Goal: Transaction & Acquisition: Purchase product/service

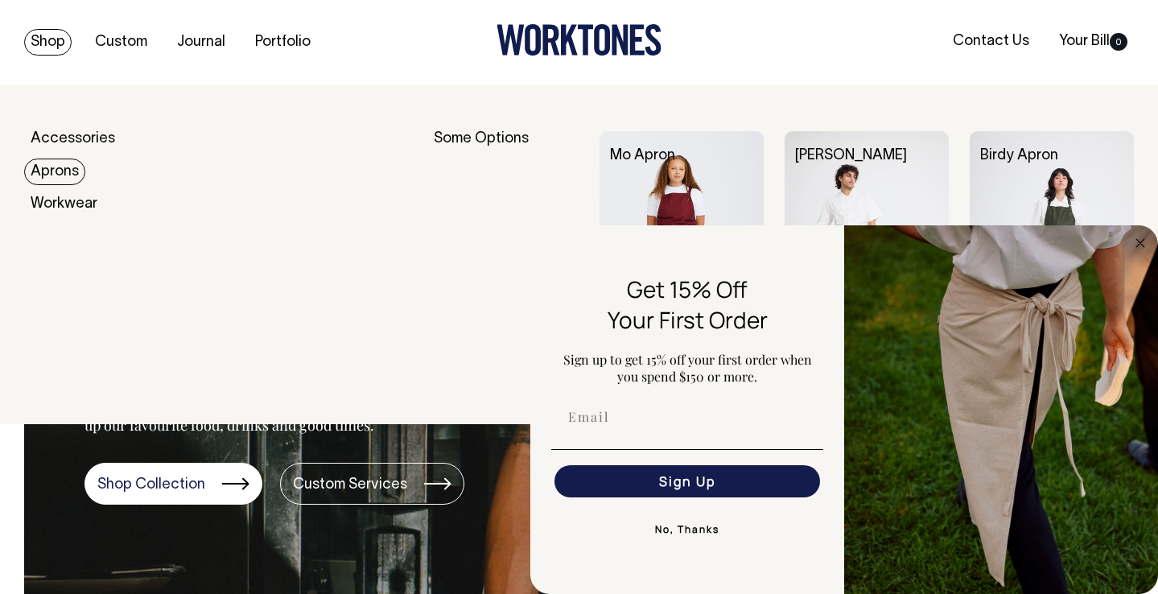
click at [56, 176] on link "Aprons" at bounding box center [54, 171] width 61 height 27
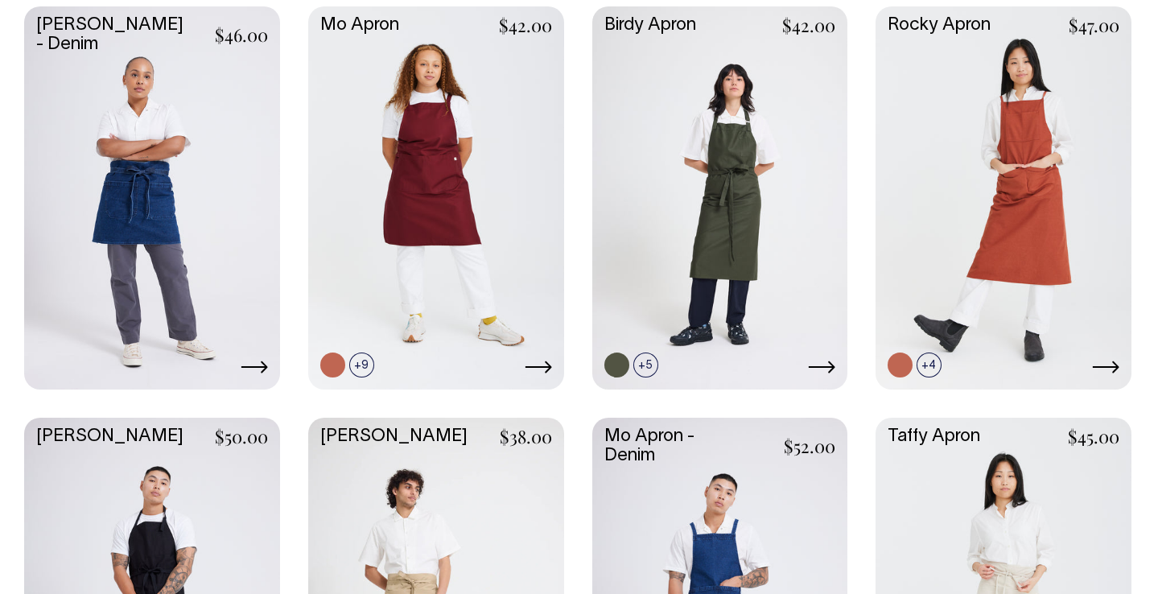
scroll to position [488, 0]
click at [477, 224] on link at bounding box center [436, 196] width 256 height 381
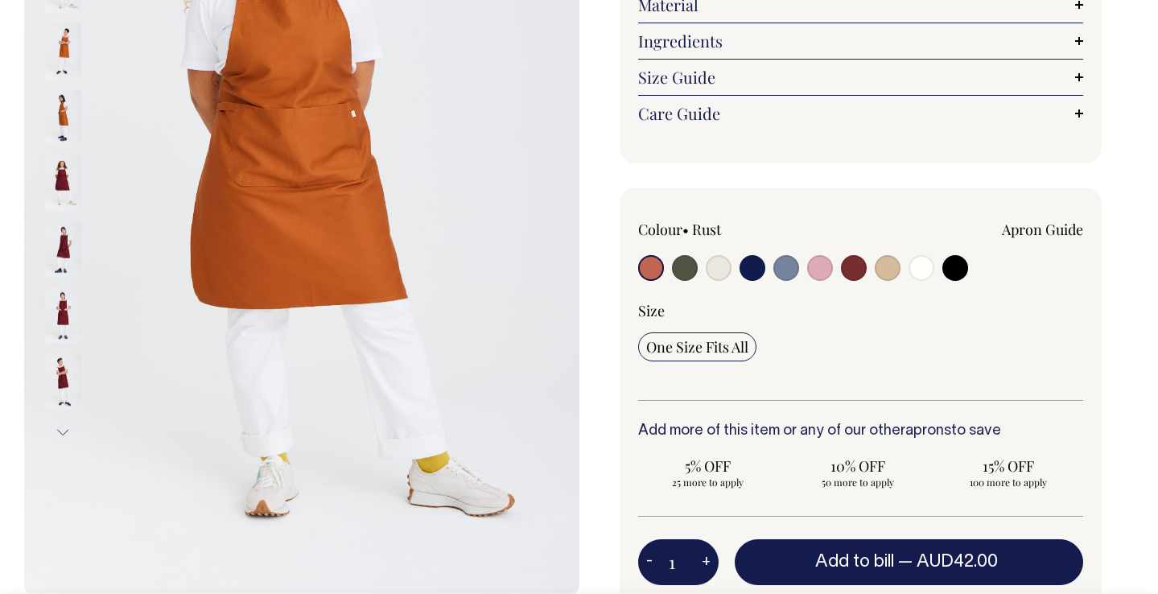
scroll to position [318, 0]
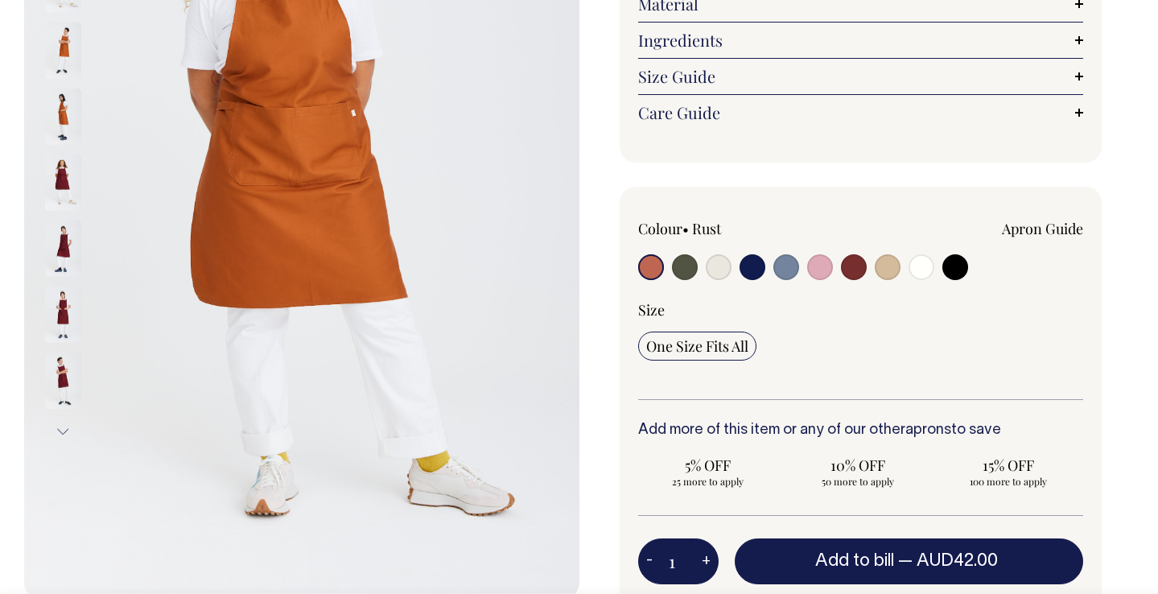
click at [782, 255] on input "radio" at bounding box center [786, 267] width 26 height 26
radio input "true"
select select "Blue/Grey"
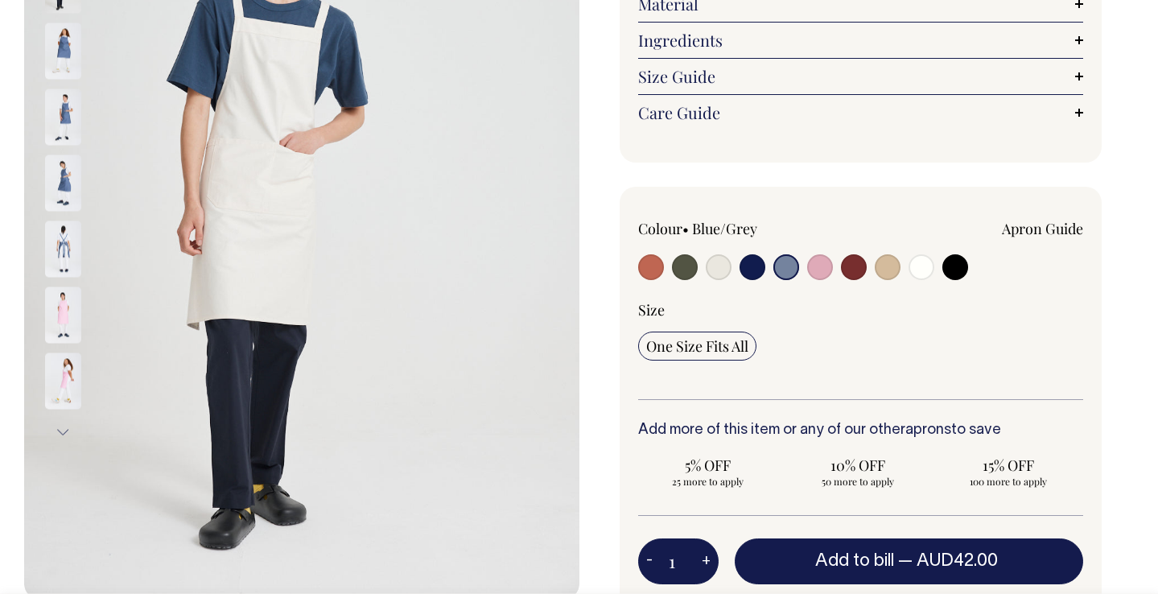
click at [65, 157] on img at bounding box center [63, 182] width 36 height 56
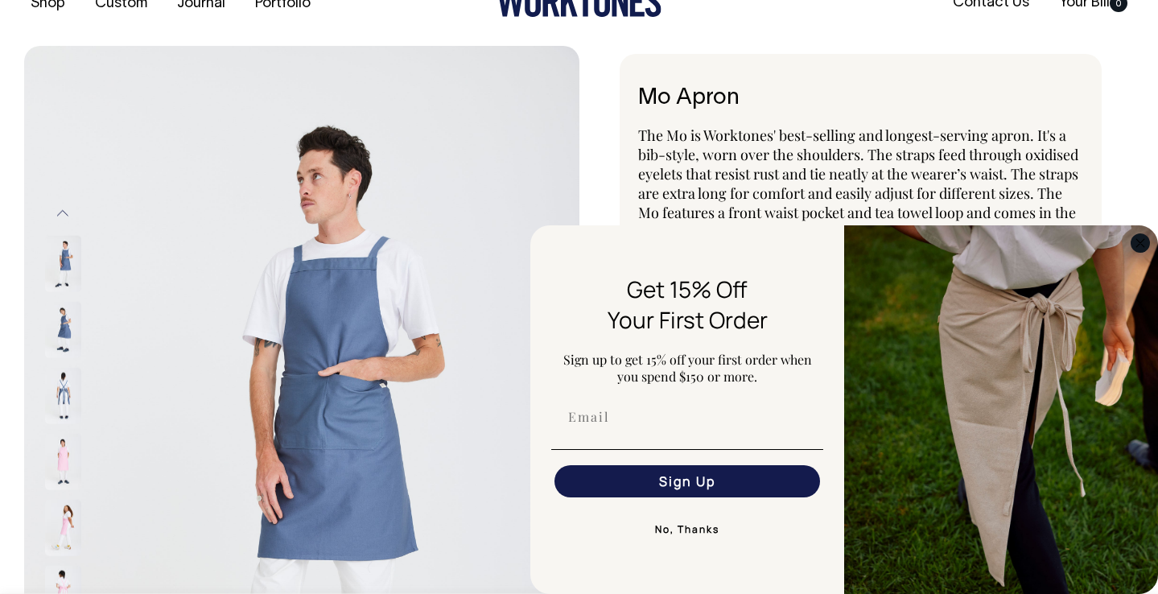
scroll to position [39, 0]
click at [1138, 247] on circle "Close dialog" at bounding box center [1140, 242] width 19 height 19
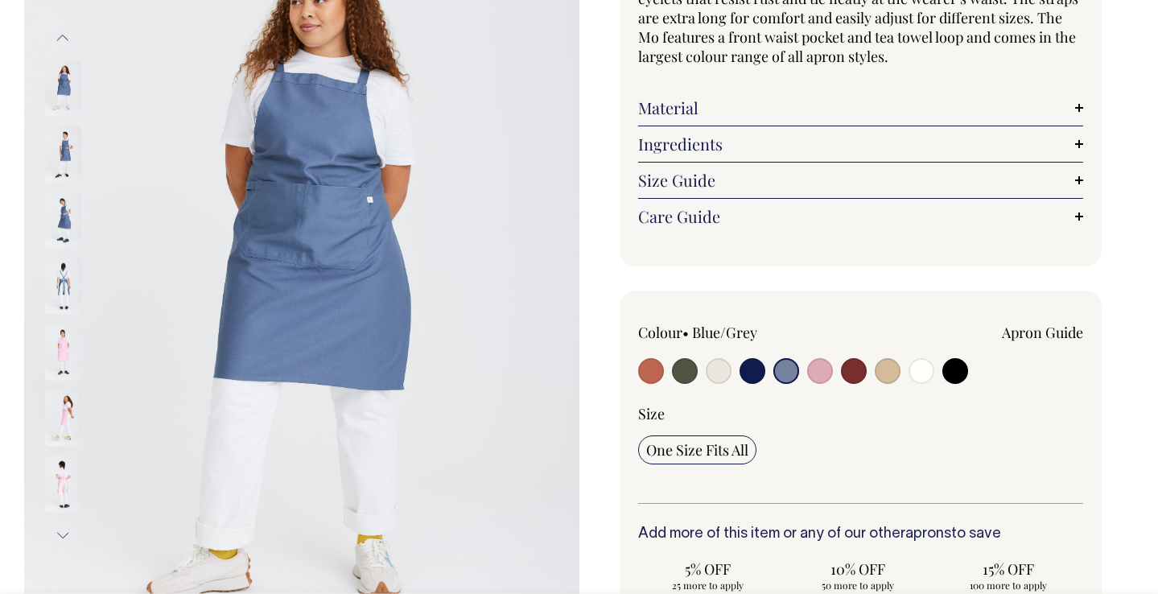
scroll to position [205, 0]
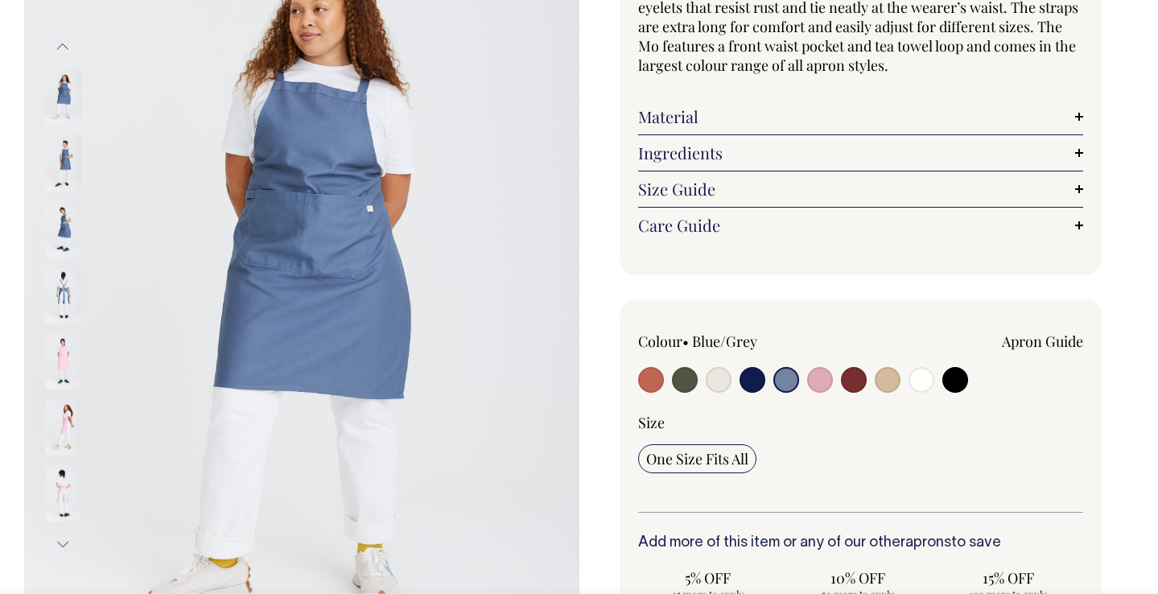
click at [887, 381] on input "radio" at bounding box center [888, 380] width 26 height 26
radio input "true"
select select "Khaki"
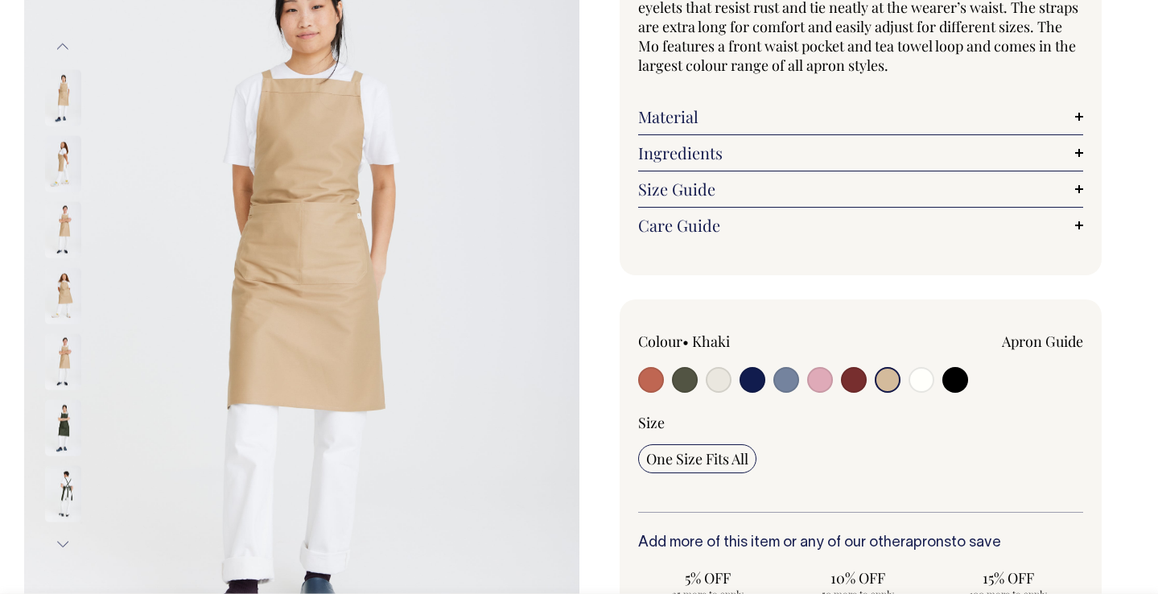
click at [715, 374] on input "radio" at bounding box center [719, 380] width 26 height 26
radio input "true"
select select "Natural"
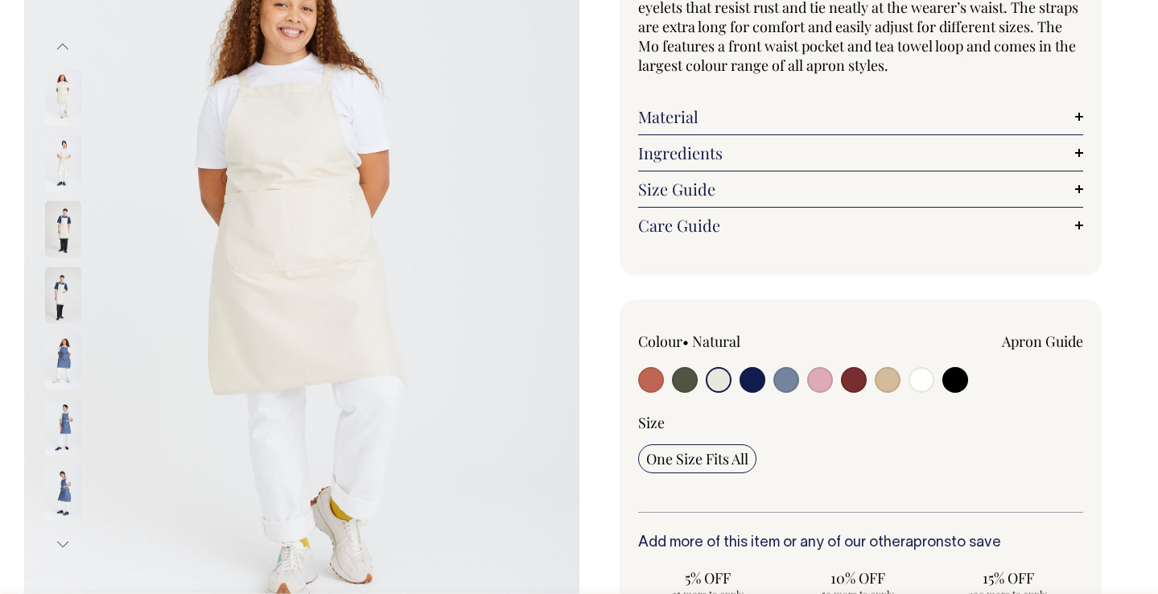
click at [654, 373] on input "radio" at bounding box center [651, 380] width 26 height 26
radio input "true"
select select "Rust"
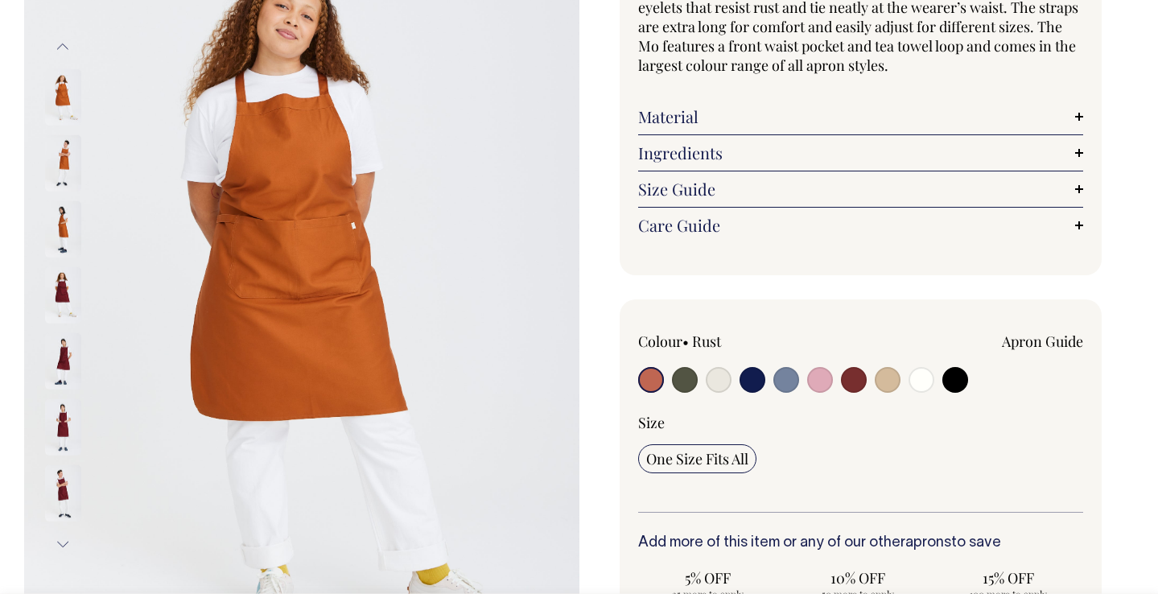
click at [718, 377] on input "radio" at bounding box center [719, 380] width 26 height 26
radio input "true"
select select "Natural"
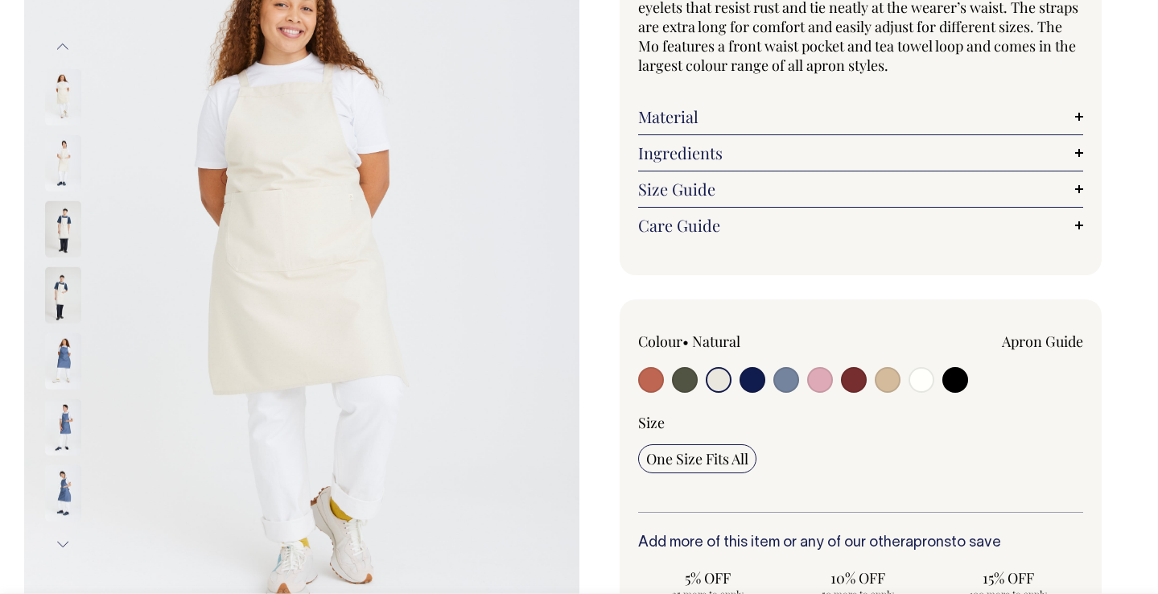
click at [894, 386] on input "radio" at bounding box center [888, 380] width 26 height 26
radio input "true"
select select "Khaki"
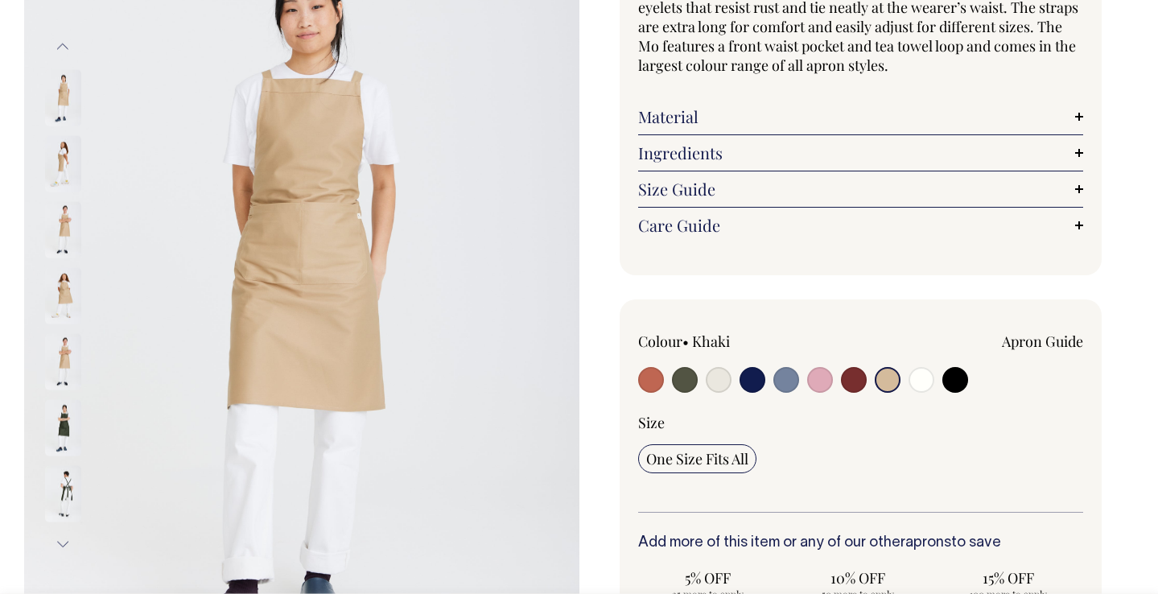
click at [722, 378] on input "radio" at bounding box center [719, 380] width 26 height 26
radio input "true"
select select "Natural"
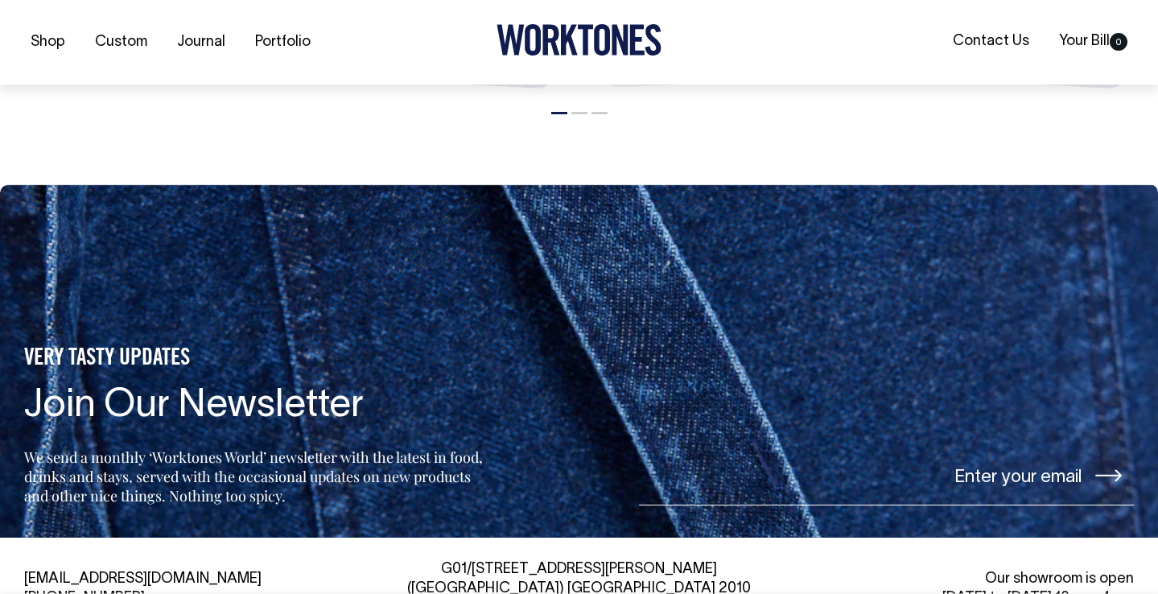
scroll to position [2344, 0]
